Goal: Check status: Check status

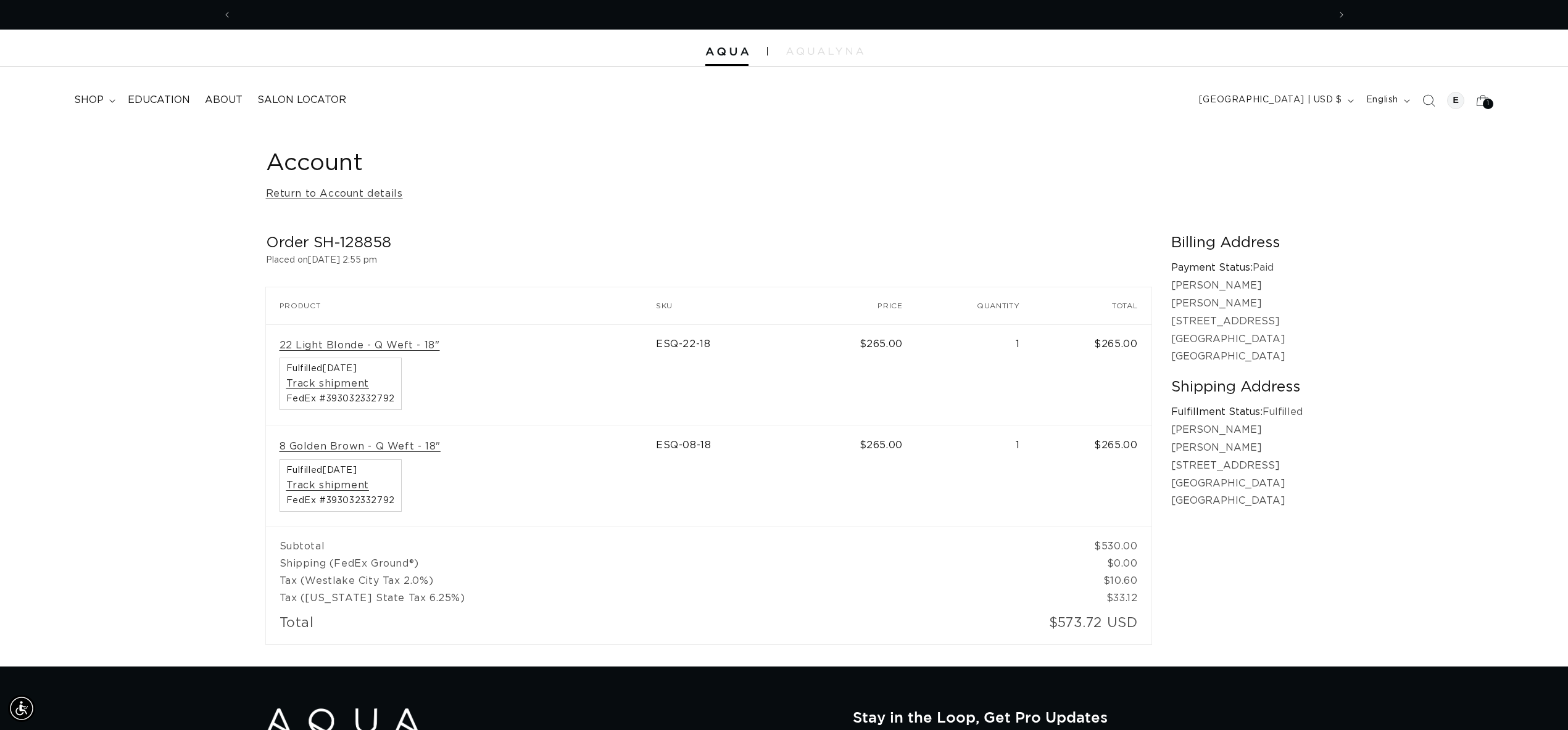
scroll to position [0, 1097]
click at [715, 44] on div at bounding box center [784, 48] width 1568 height 37
click at [717, 49] on img at bounding box center [726, 52] width 43 height 9
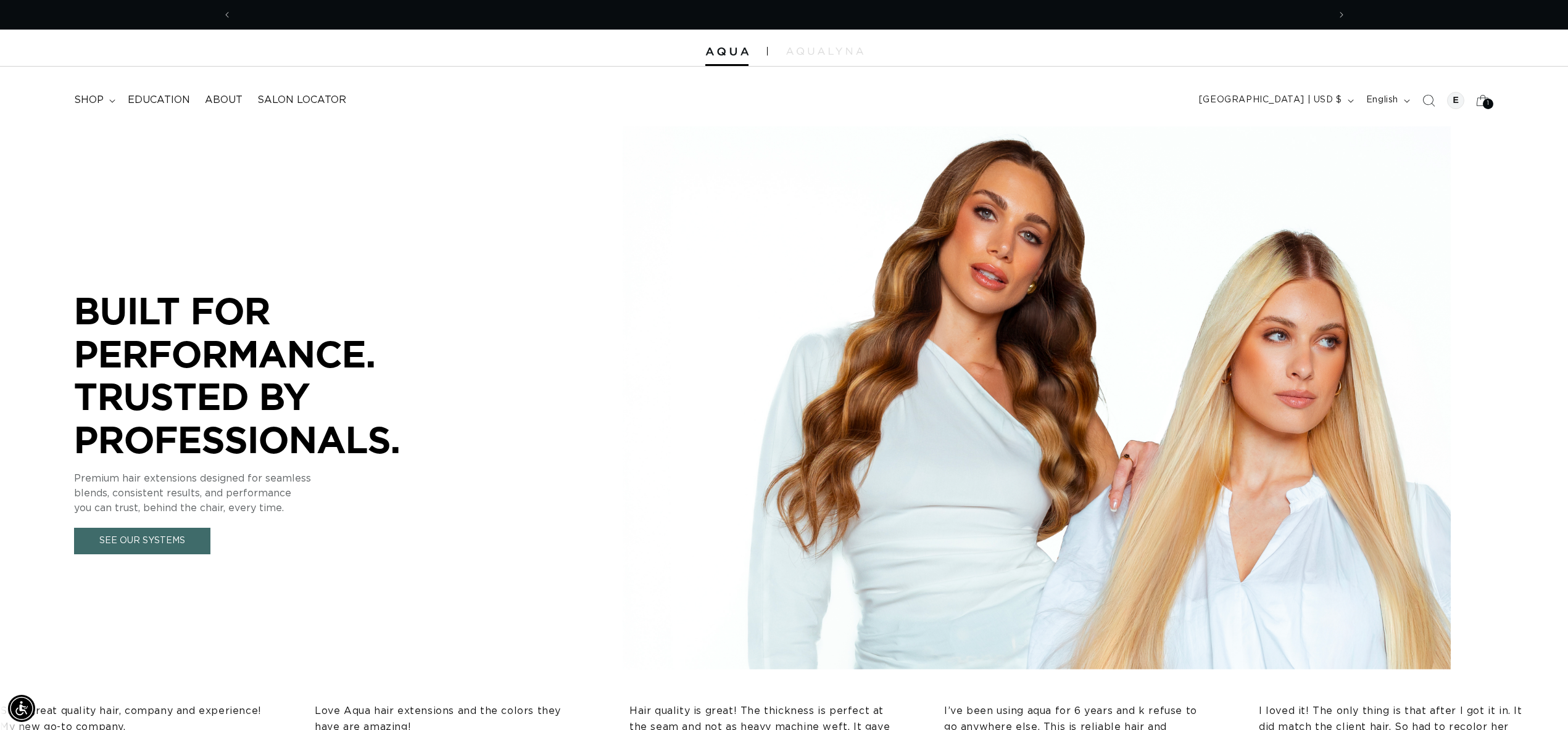
scroll to position [0, 1097]
click at [1483, 100] on icon at bounding box center [1483, 100] width 27 height 27
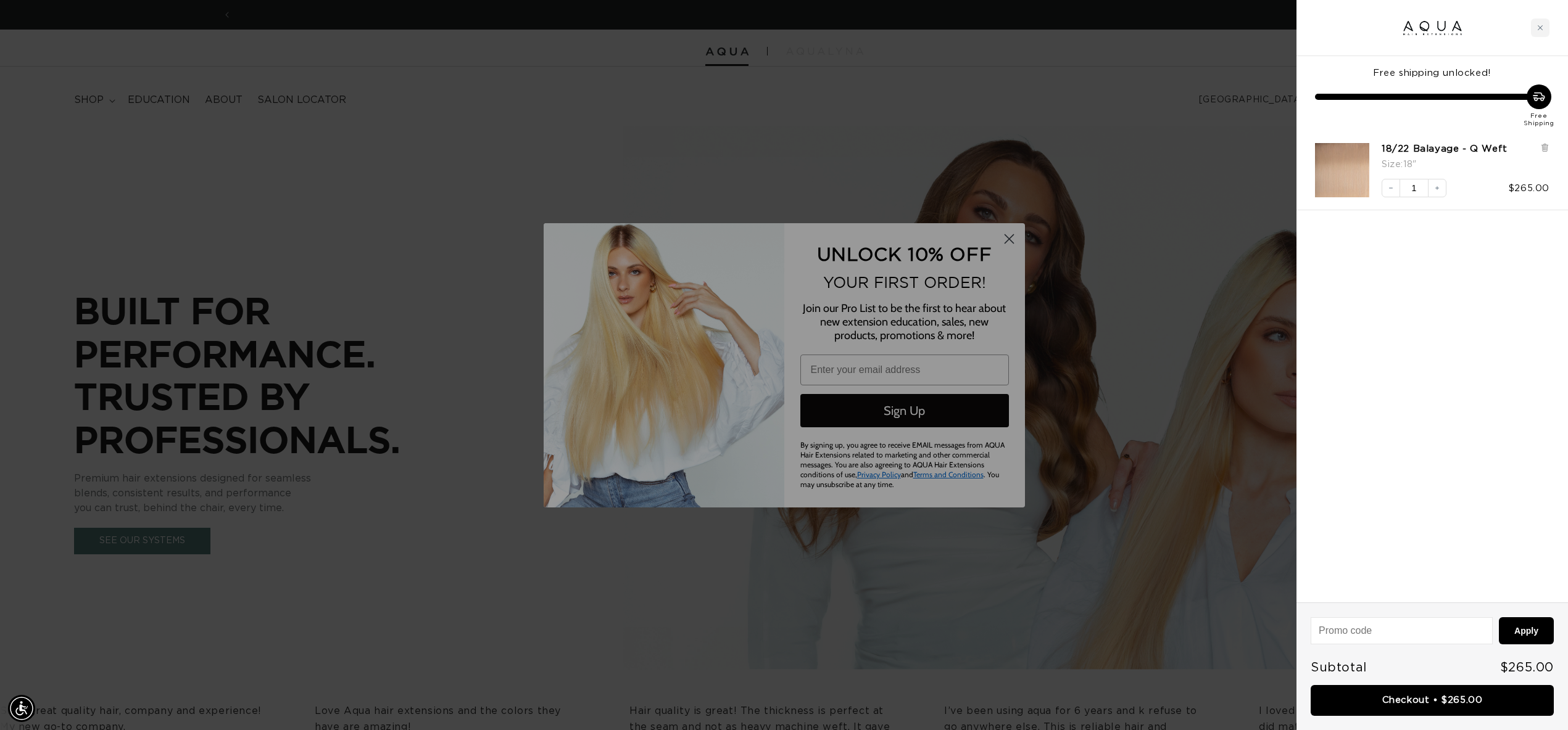
scroll to position [0, 2194]
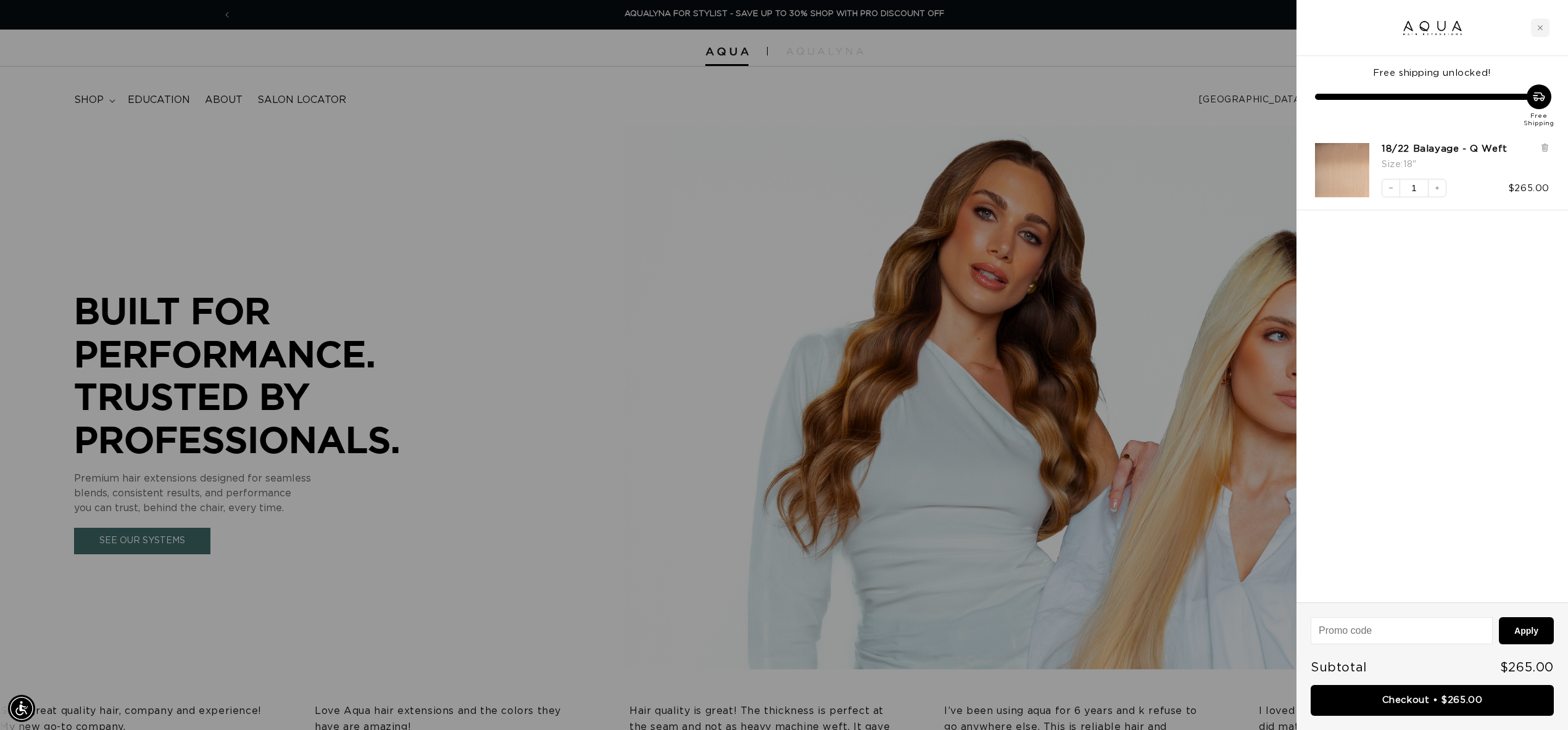
click at [1003, 243] on div at bounding box center [784, 365] width 1568 height 730
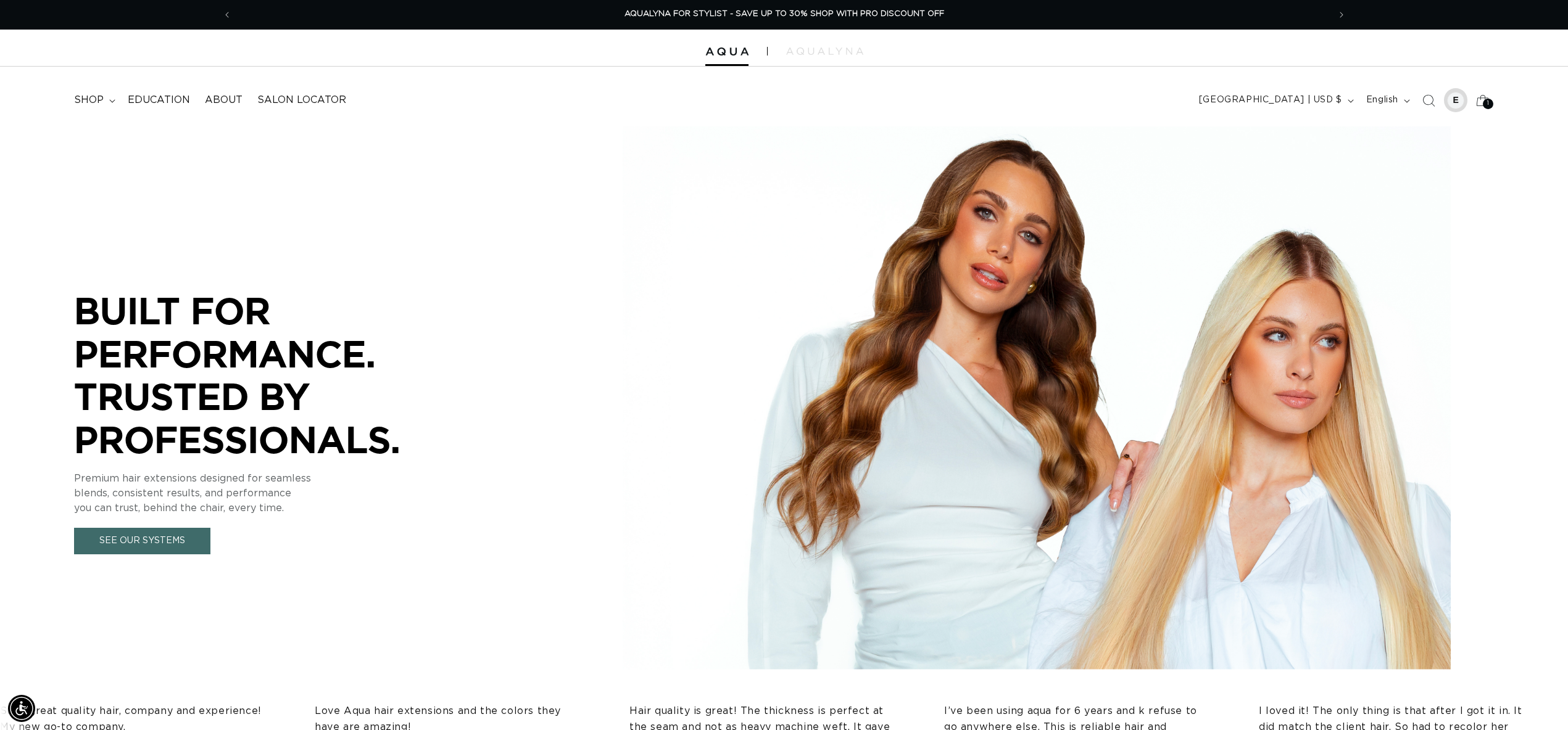
click at [1451, 103] on div at bounding box center [1456, 100] width 17 height 17
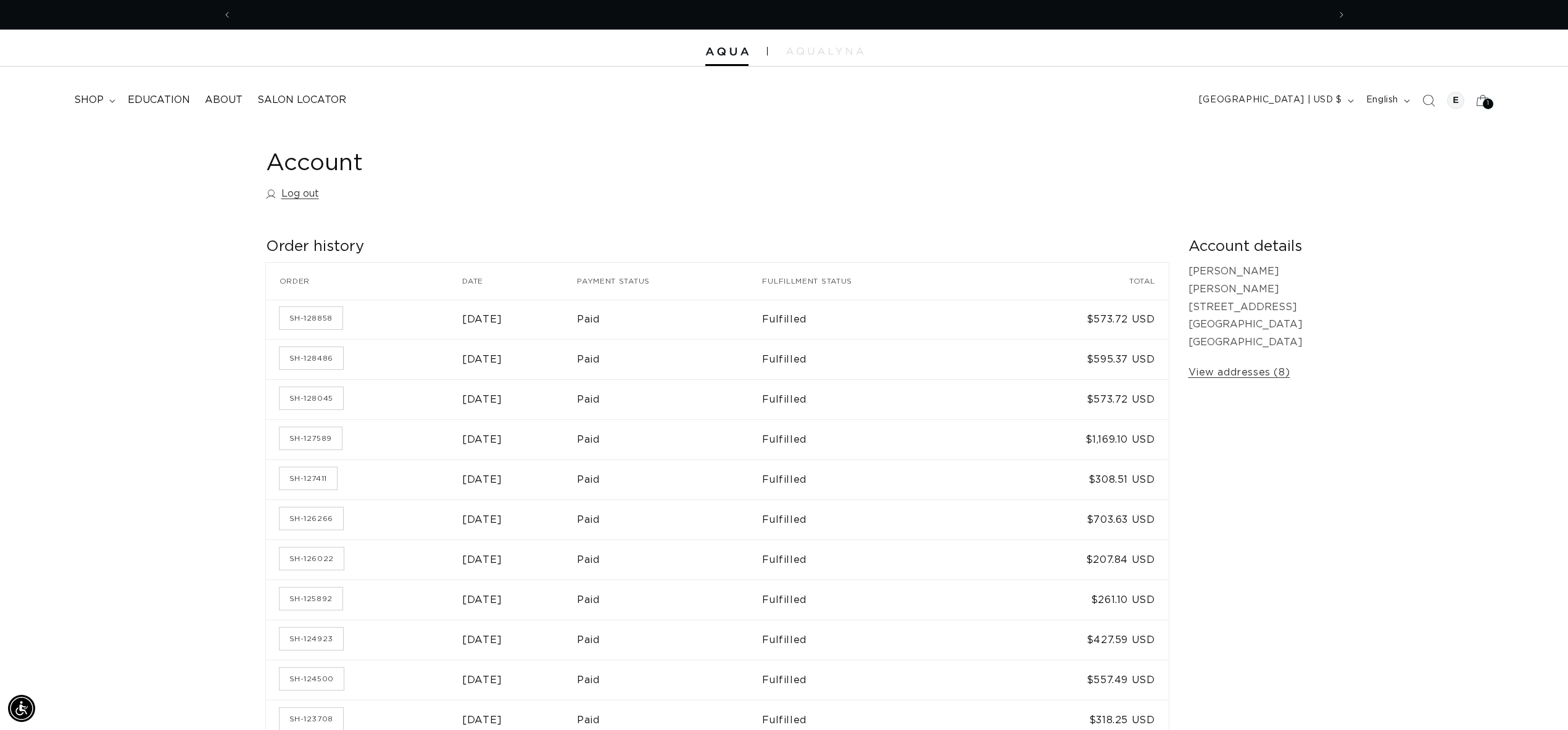
scroll to position [0, 1097]
